Goal: Task Accomplishment & Management: Use online tool/utility

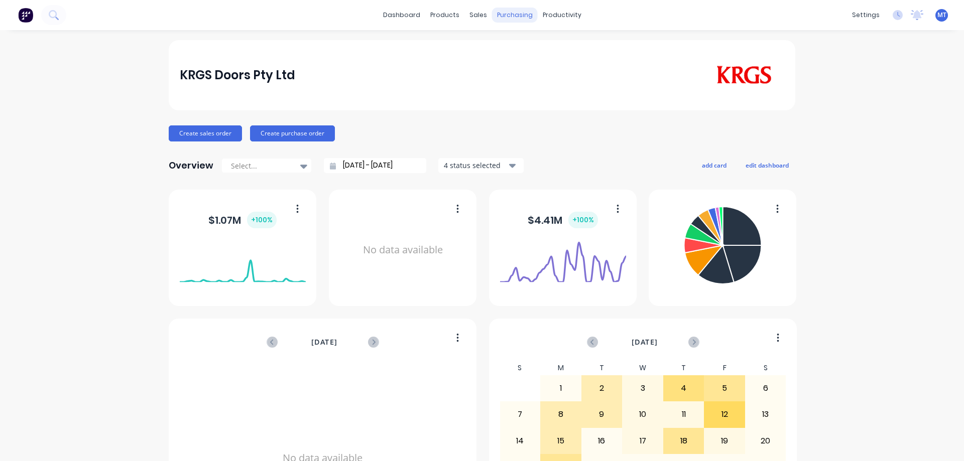
click at [492, 21] on div "purchasing" at bounding box center [515, 15] width 46 height 15
click at [483, 44] on div at bounding box center [480, 48] width 15 height 9
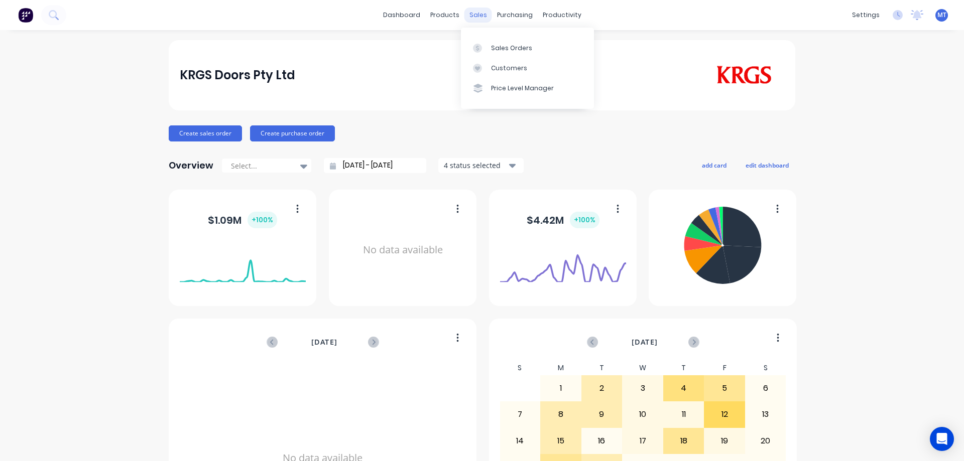
click at [473, 16] on div "sales" at bounding box center [478, 15] width 28 height 15
click at [484, 48] on div at bounding box center [480, 48] width 15 height 9
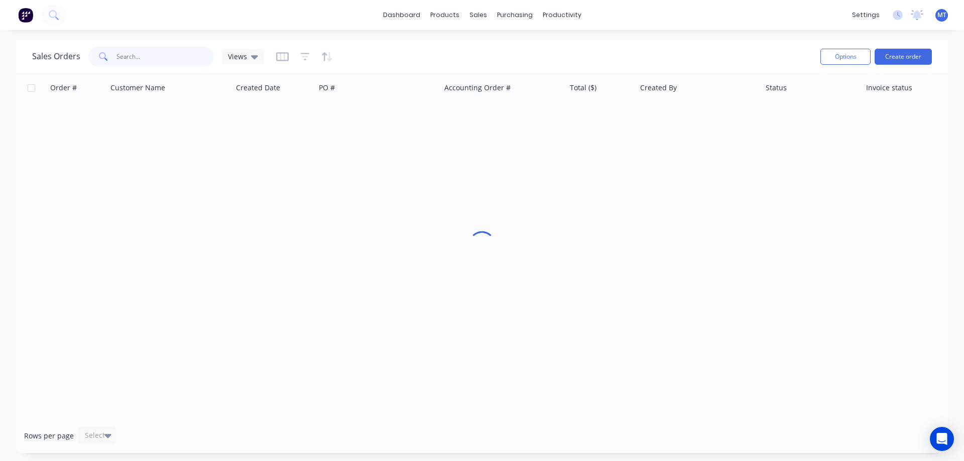
click at [150, 63] on input "text" at bounding box center [165, 57] width 98 height 20
type input "type 18"
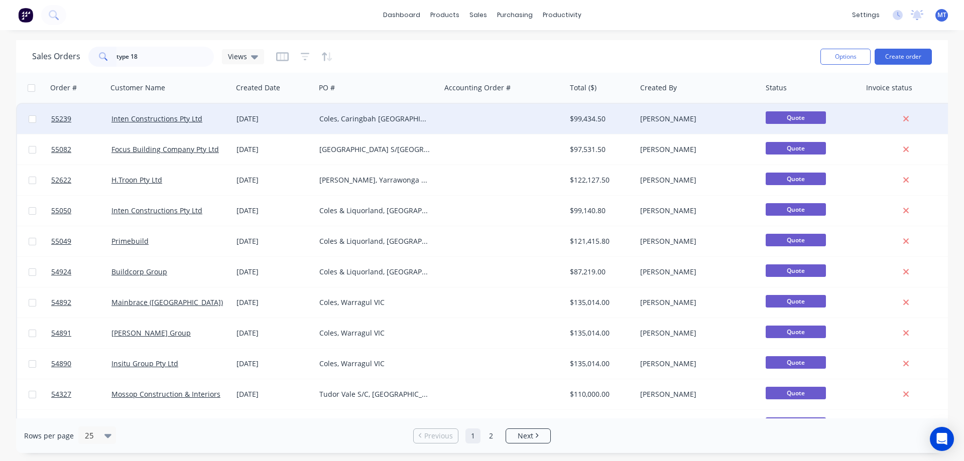
click at [306, 118] on div "[DATE]" at bounding box center [273, 119] width 75 height 10
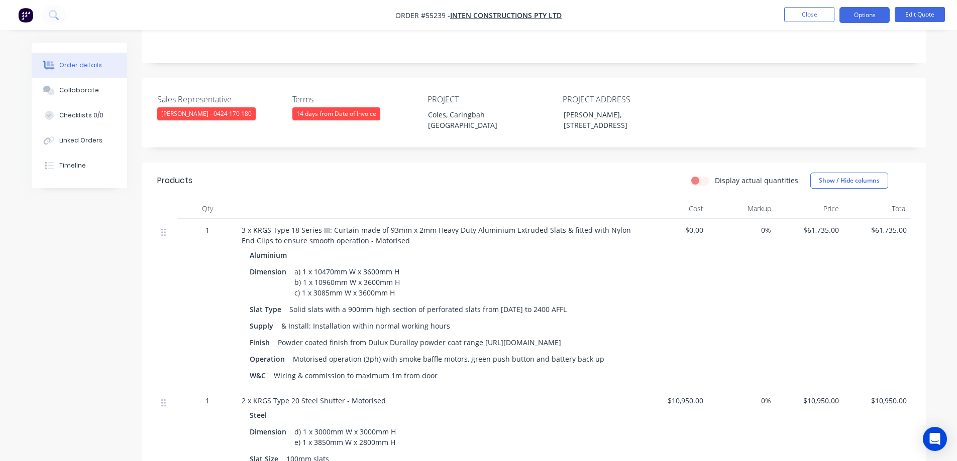
scroll to position [301, 0]
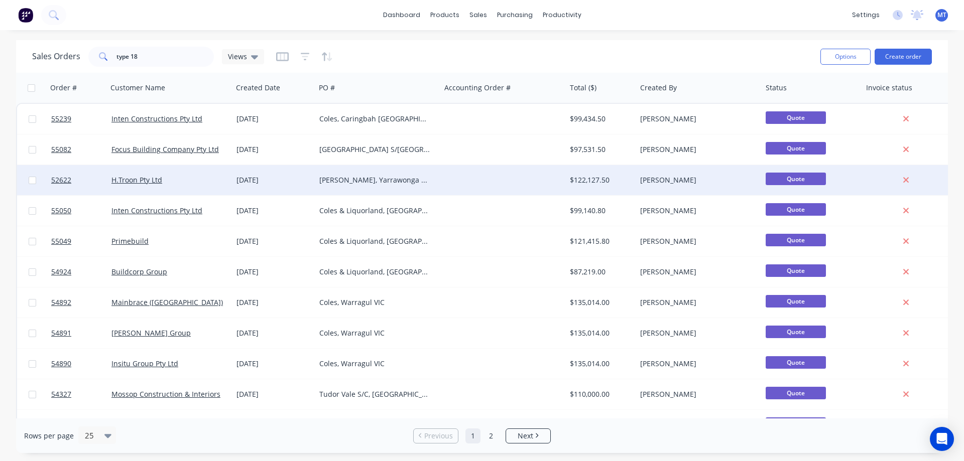
click at [340, 183] on div "[PERSON_NAME], Yarrawonga VIC" at bounding box center [374, 180] width 111 height 10
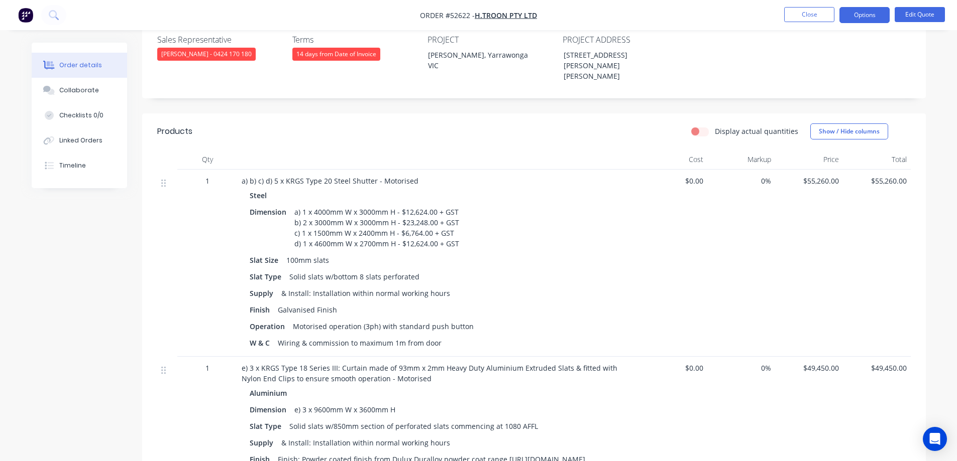
scroll to position [351, 0]
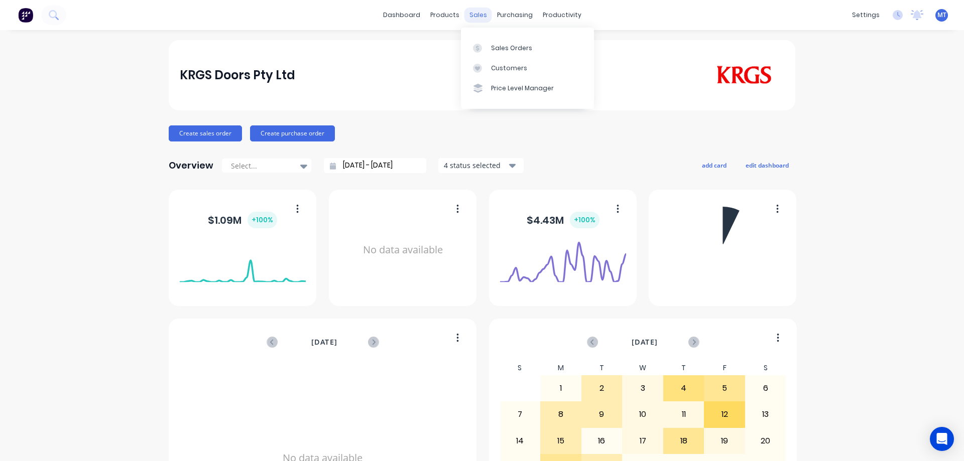
click at [469, 19] on div "sales" at bounding box center [478, 15] width 28 height 15
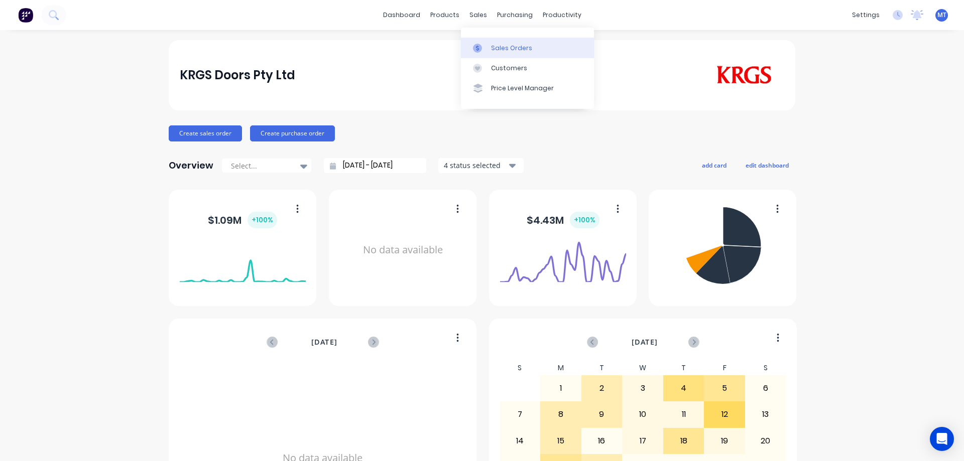
click at [495, 42] on link "Sales Orders" at bounding box center [527, 48] width 133 height 20
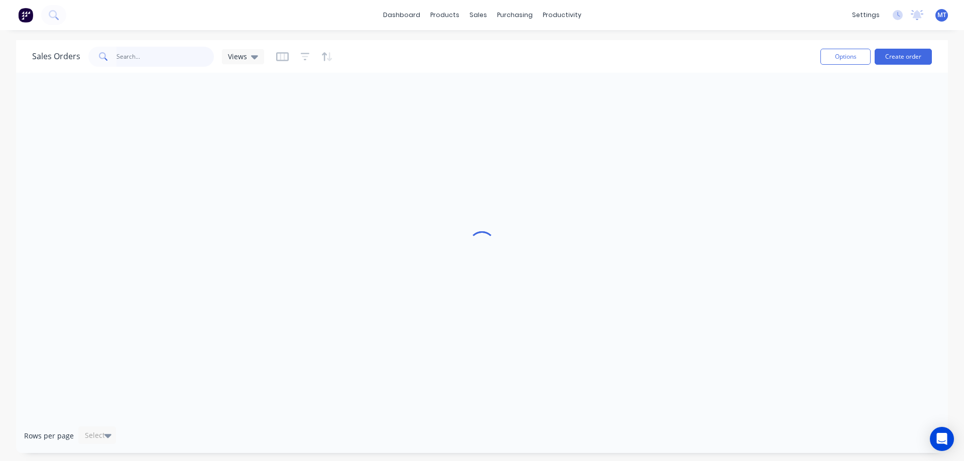
click at [157, 58] on input "text" at bounding box center [165, 57] width 98 height 20
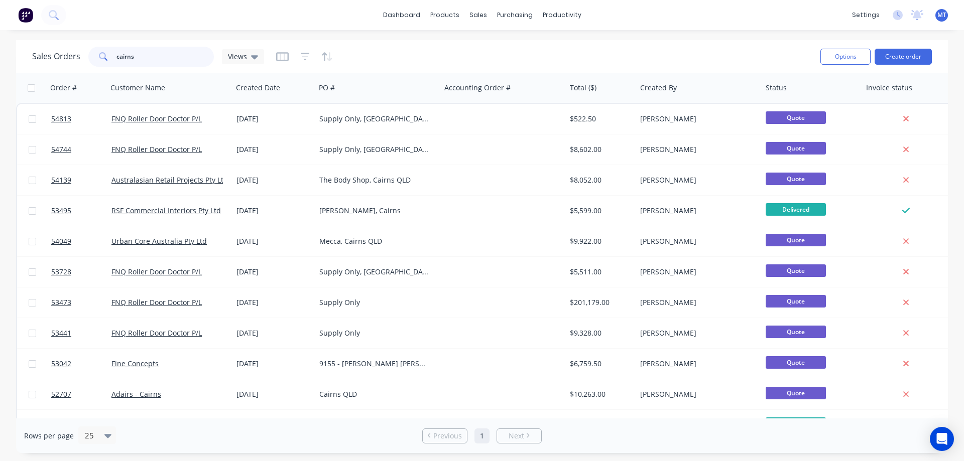
drag, startPoint x: 151, startPoint y: 64, endPoint x: 31, endPoint y: 60, distance: 120.6
click at [31, 60] on div "Sales Orders cairns Views Options Create order" at bounding box center [482, 56] width 932 height 33
type input "jd sport"
